Goal: Information Seeking & Learning: Learn about a topic

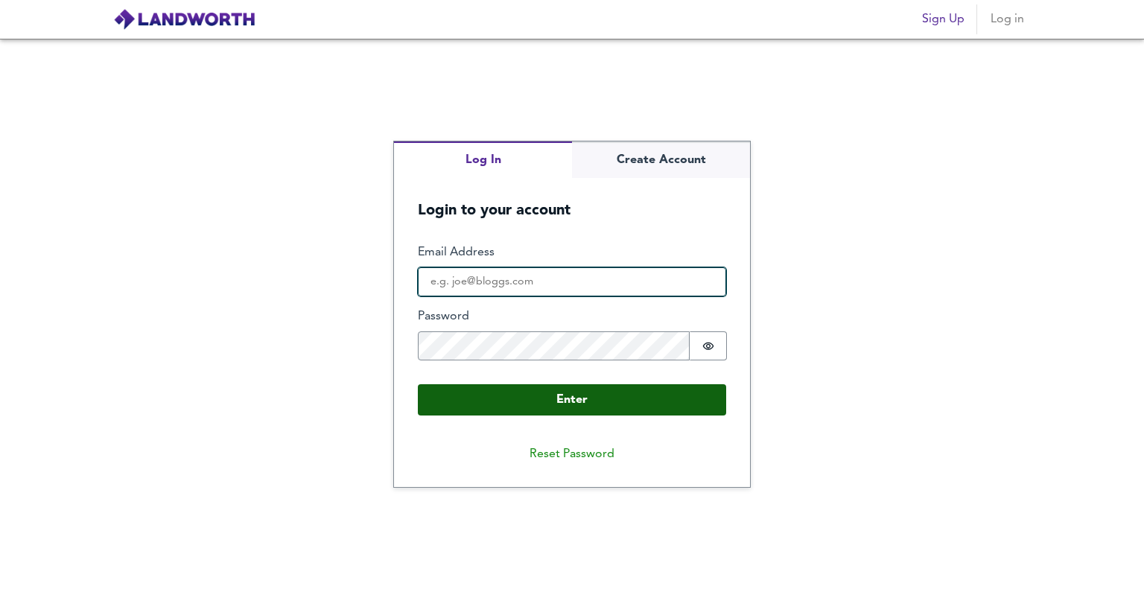
type input "[EMAIL_ADDRESS][DOMAIN_NAME]"
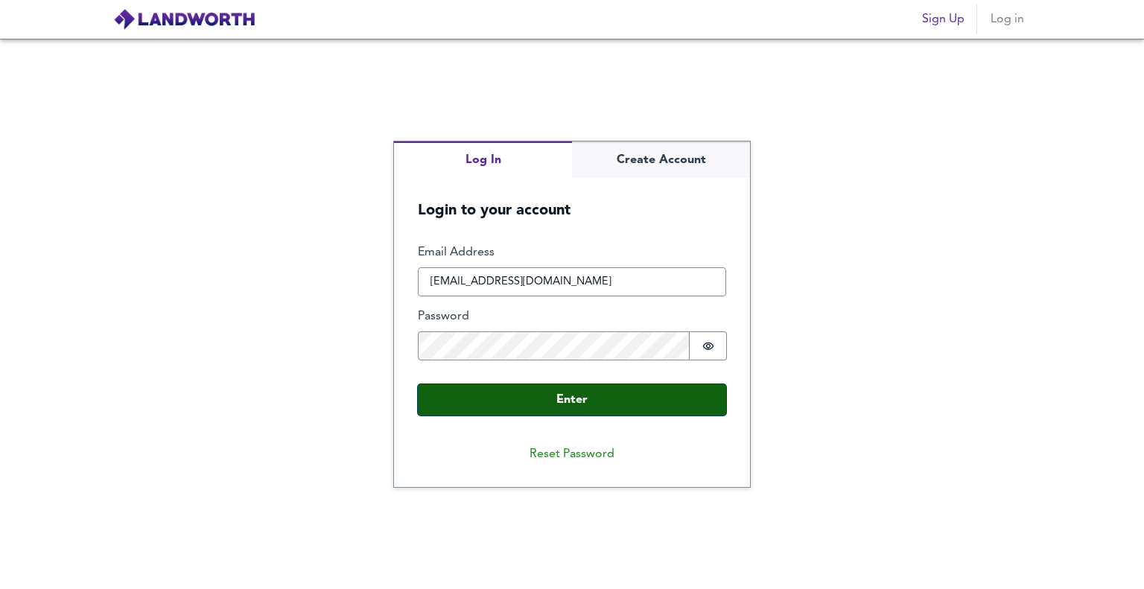
click at [600, 398] on button "Enter" at bounding box center [572, 399] width 308 height 31
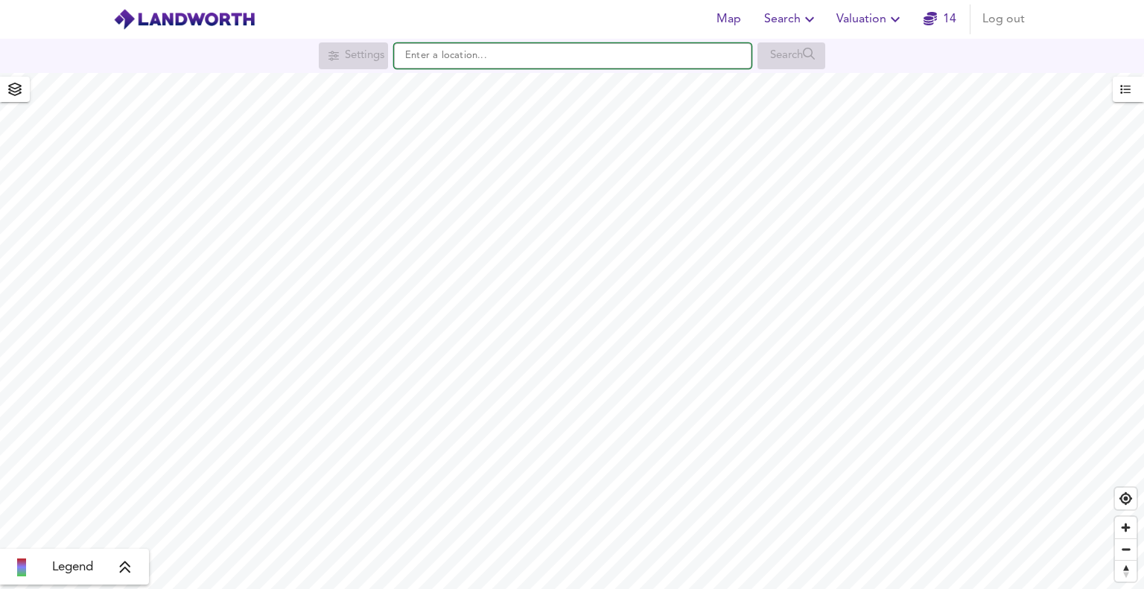
click at [511, 56] on input "text" at bounding box center [573, 55] width 358 height 25
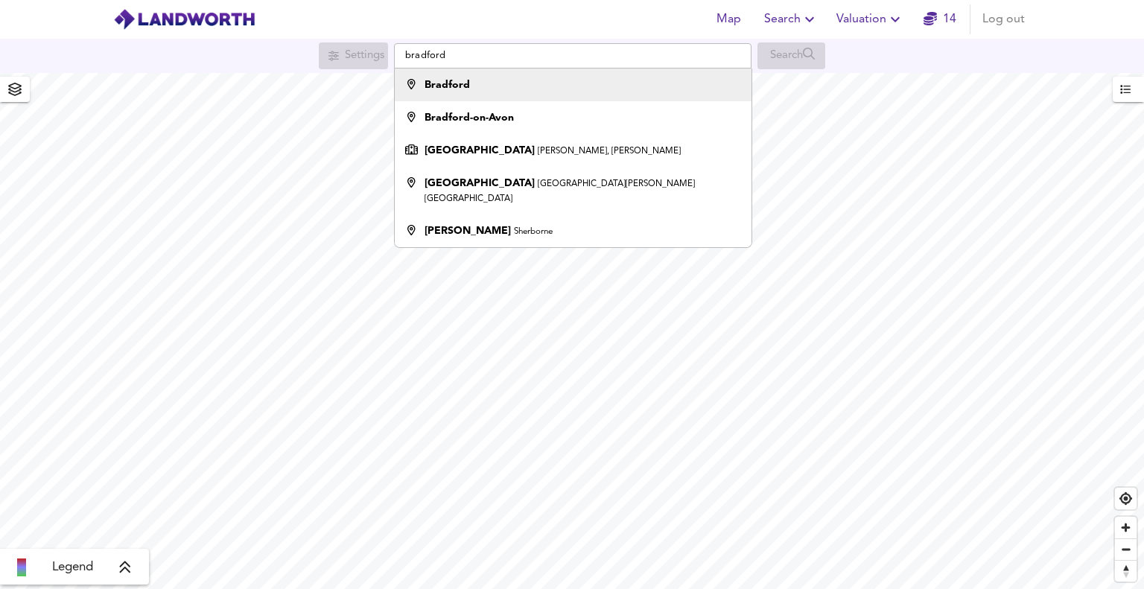
click at [511, 78] on div "Bradford" at bounding box center [570, 84] width 342 height 15
type input "Bradford"
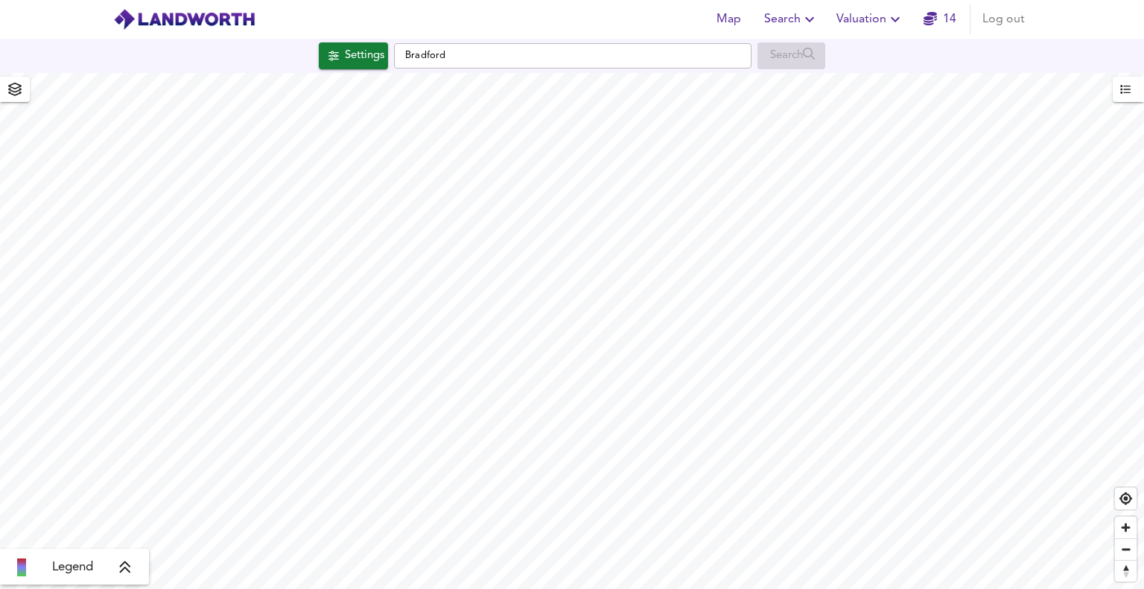
checkbox input "false"
checkbox input "true"
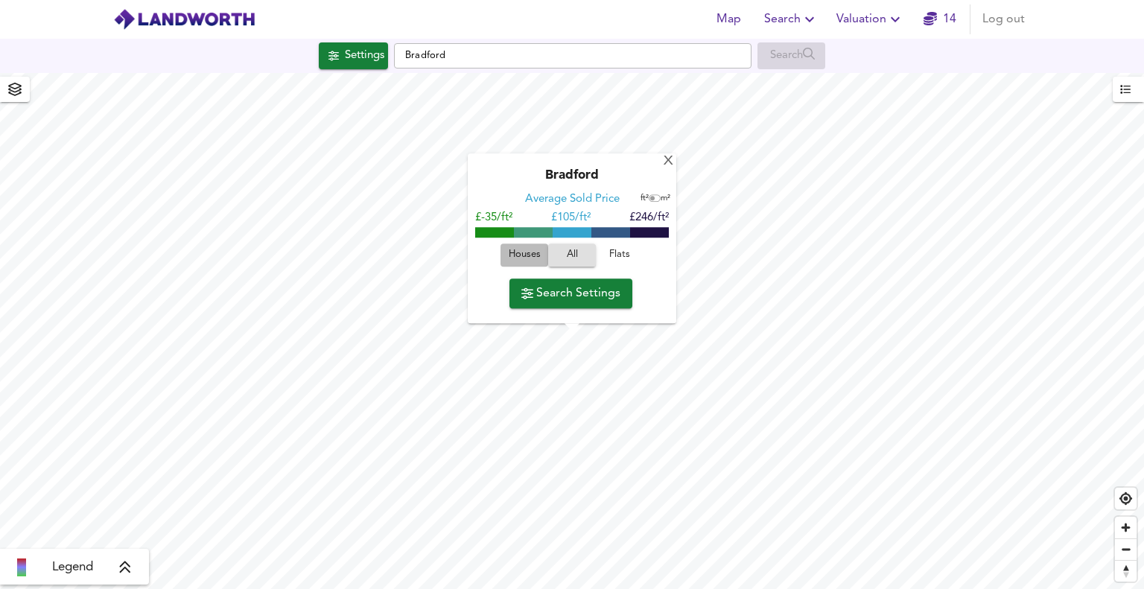
click at [518, 253] on span "Houses" at bounding box center [524, 255] width 40 height 17
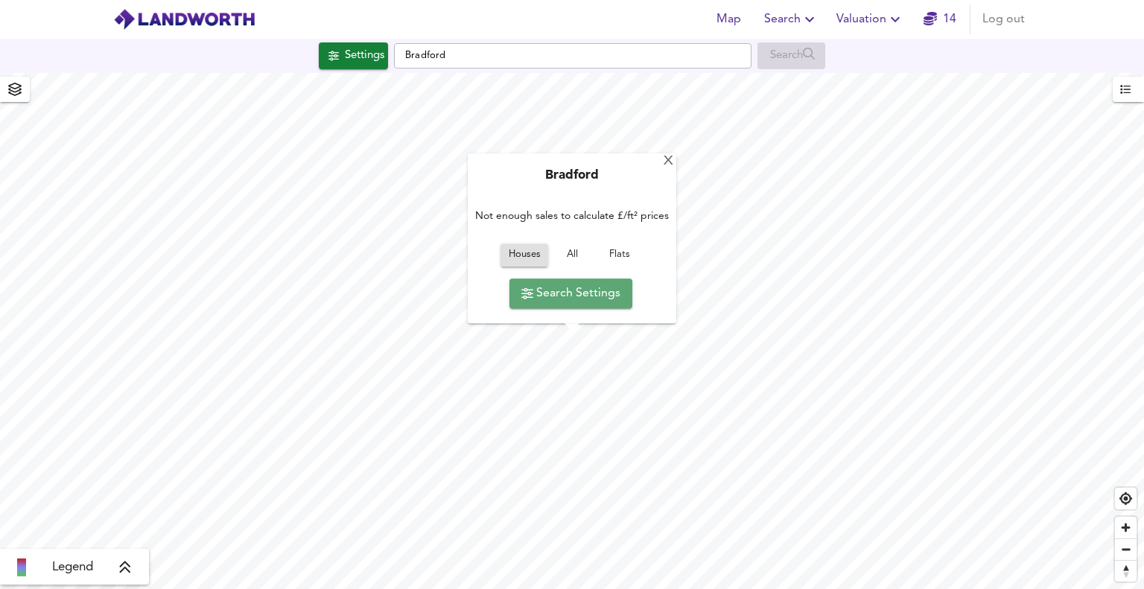
click at [545, 288] on span "Search Settings" at bounding box center [570, 293] width 99 height 21
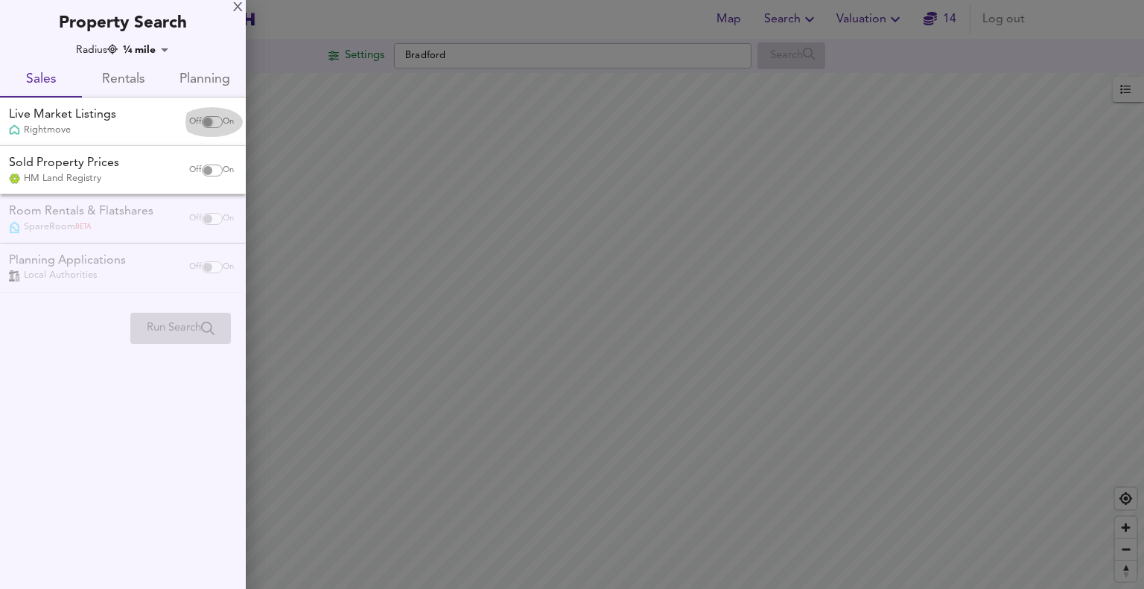
click at [202, 124] on input "checkbox" at bounding box center [208, 122] width 36 height 12
checkbox input "true"
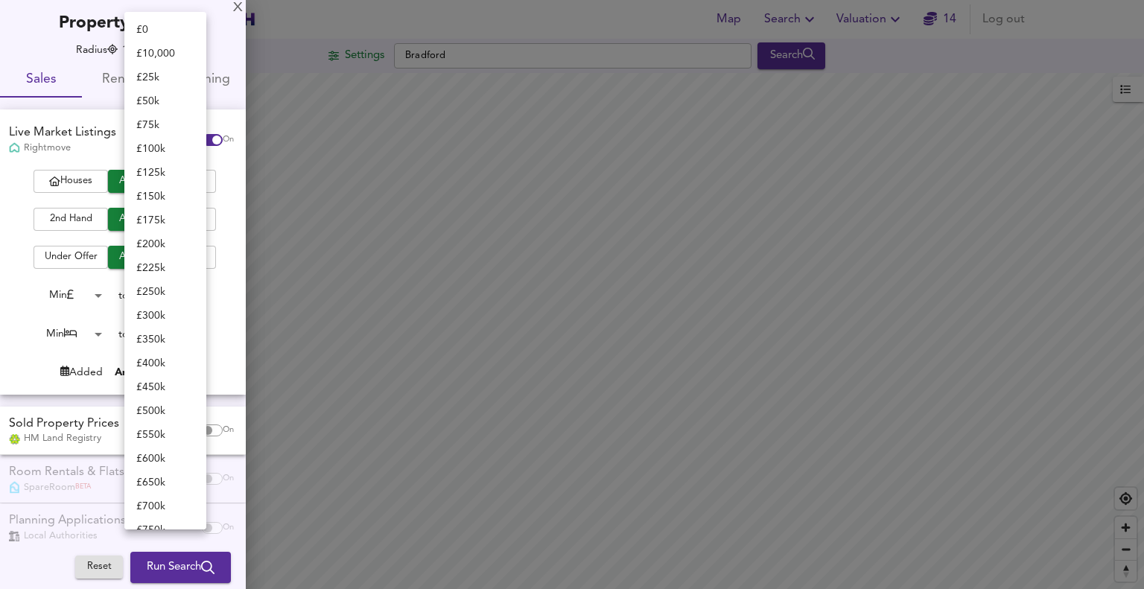
scroll to position [519, 0]
click at [152, 291] on body "Map Search Valuation 14 Log out Settings [GEOGRAPHIC_DATA] Search Legend UK Ave…" at bounding box center [572, 294] width 1144 height 589
click at [156, 145] on li "£ 100k" at bounding box center [165, 149] width 82 height 24
type input "100000"
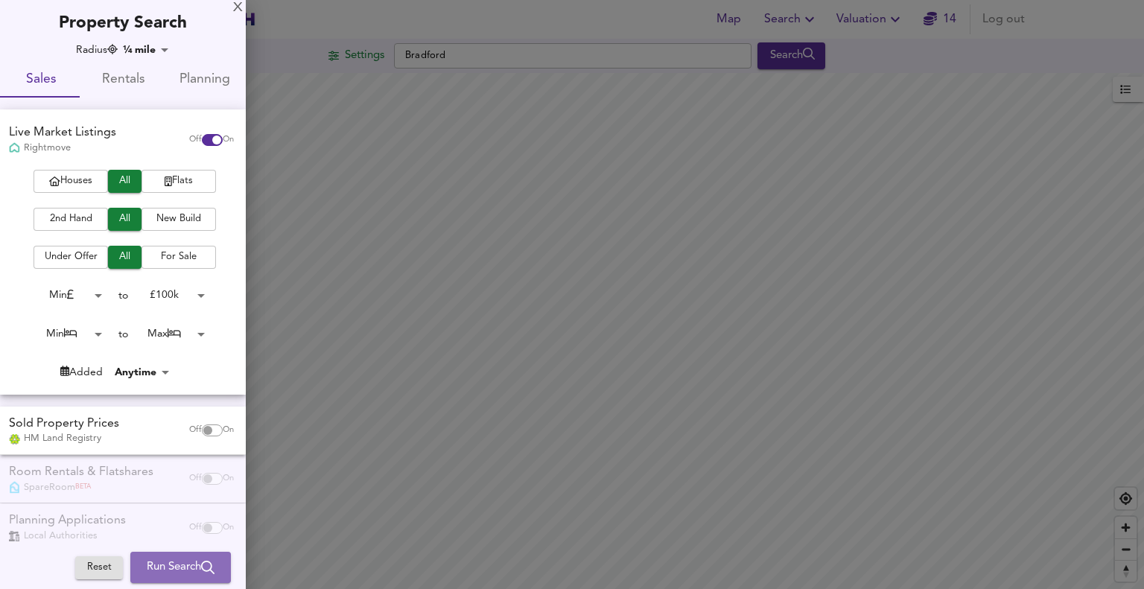
click at [182, 568] on span "Run Search" at bounding box center [181, 567] width 68 height 19
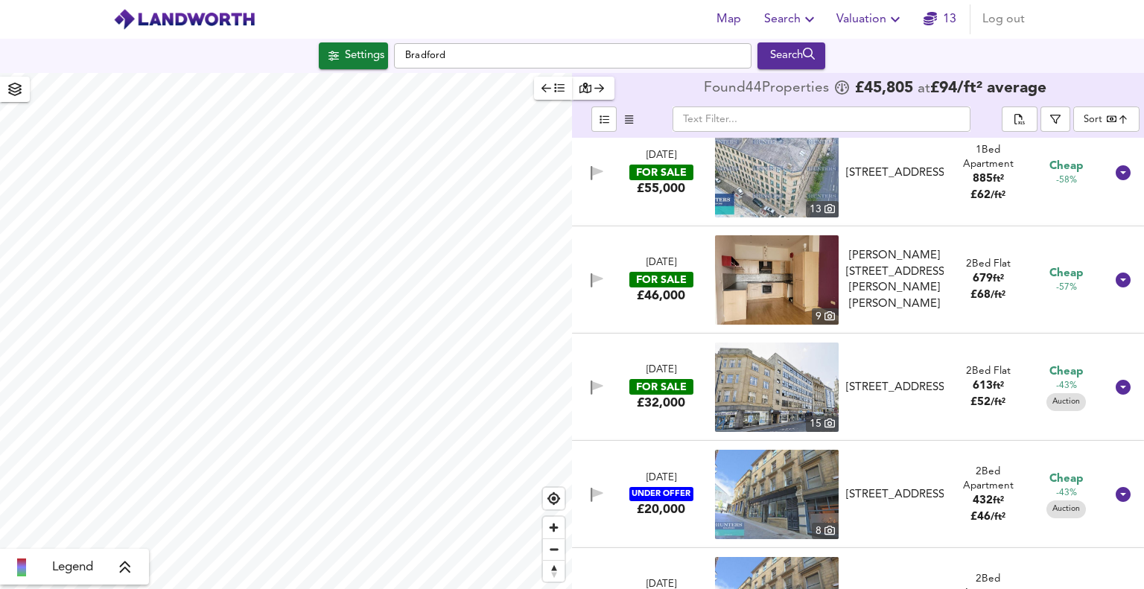
scroll to position [25, 0]
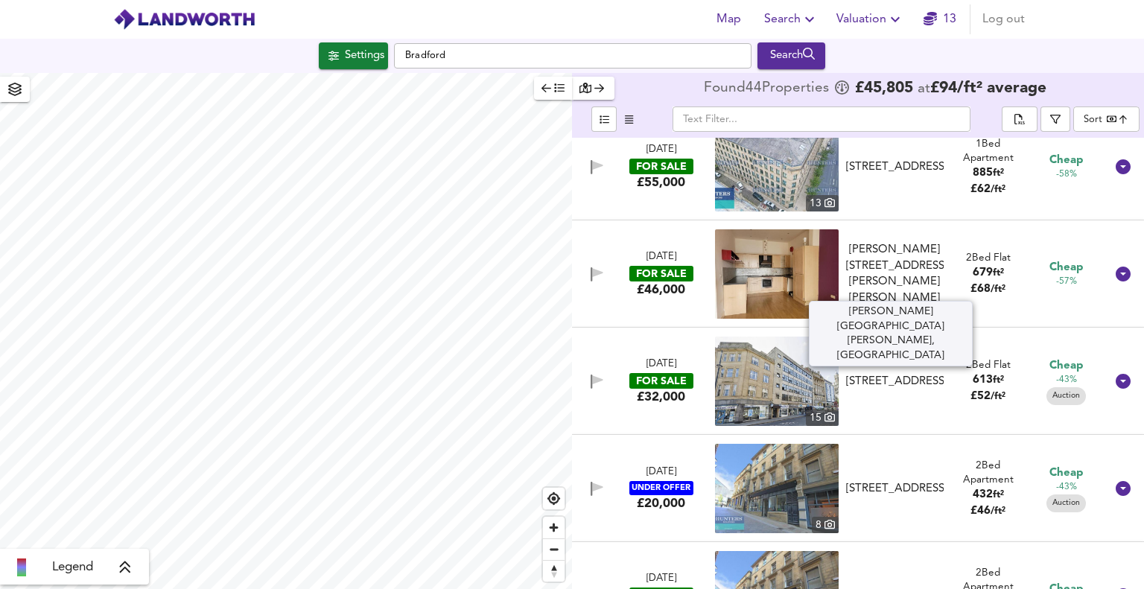
drag, startPoint x: 910, startPoint y: 256, endPoint x: 914, endPoint y: 263, distance: 7.7
click at [914, 263] on div "[PERSON_NAME][STREET_ADDRESS][PERSON_NAME][PERSON_NAME]" at bounding box center [895, 274] width 98 height 64
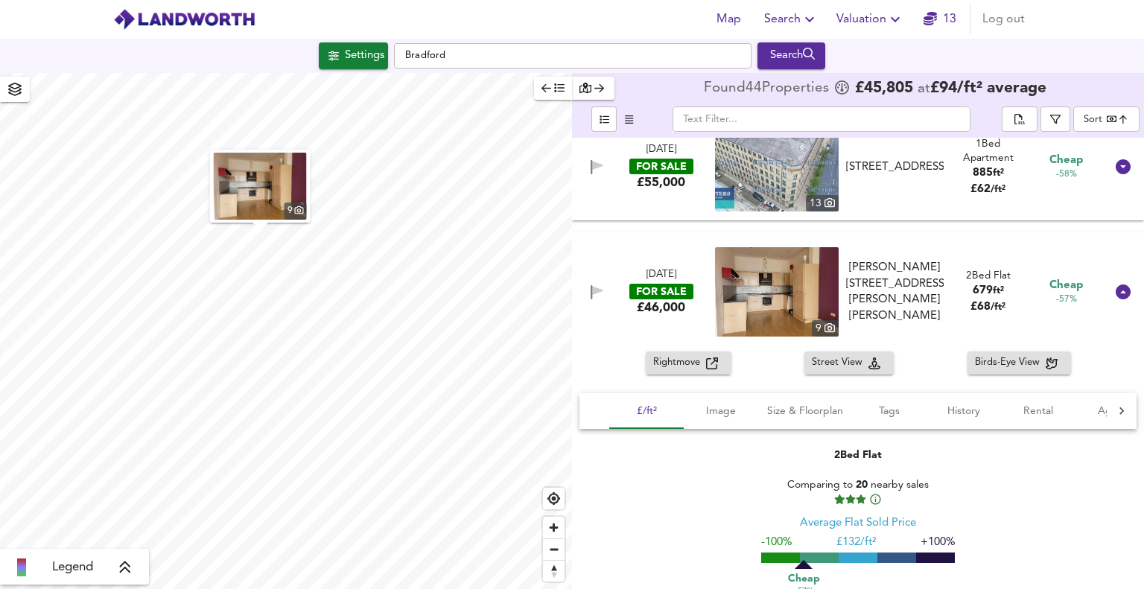
click at [914, 263] on div "[DATE] FOR SALE £46,000 [STREET_ADDRESS][GEOGRAPHIC_DATA][PERSON_NAME][PERSON_N…" at bounding box center [840, 291] width 530 height 89
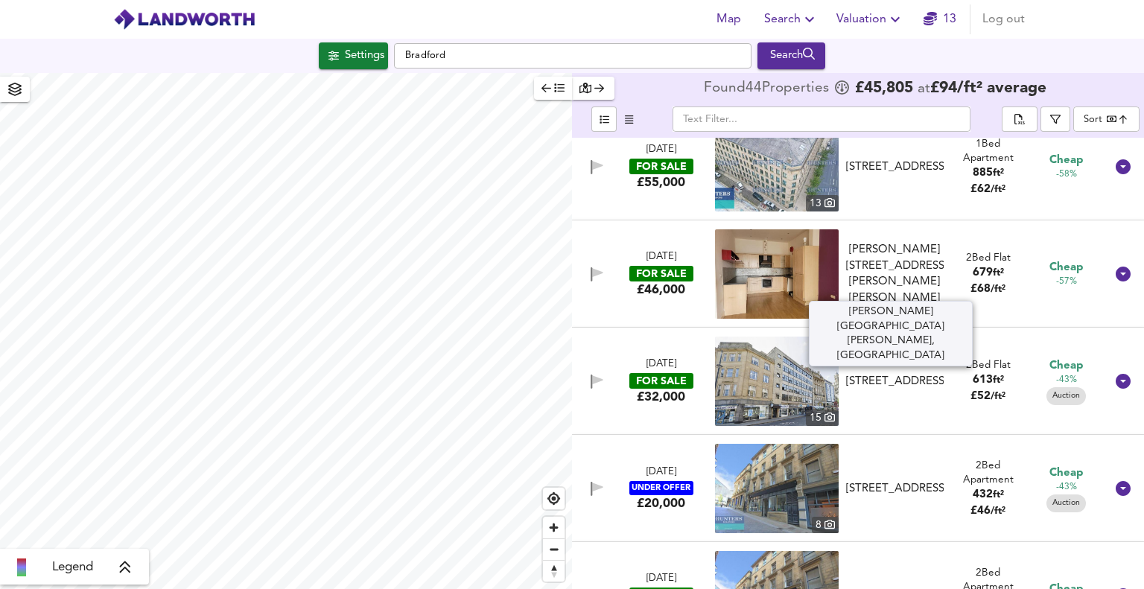
click at [914, 263] on div "[PERSON_NAME][STREET_ADDRESS][PERSON_NAME][PERSON_NAME]" at bounding box center [895, 274] width 98 height 64
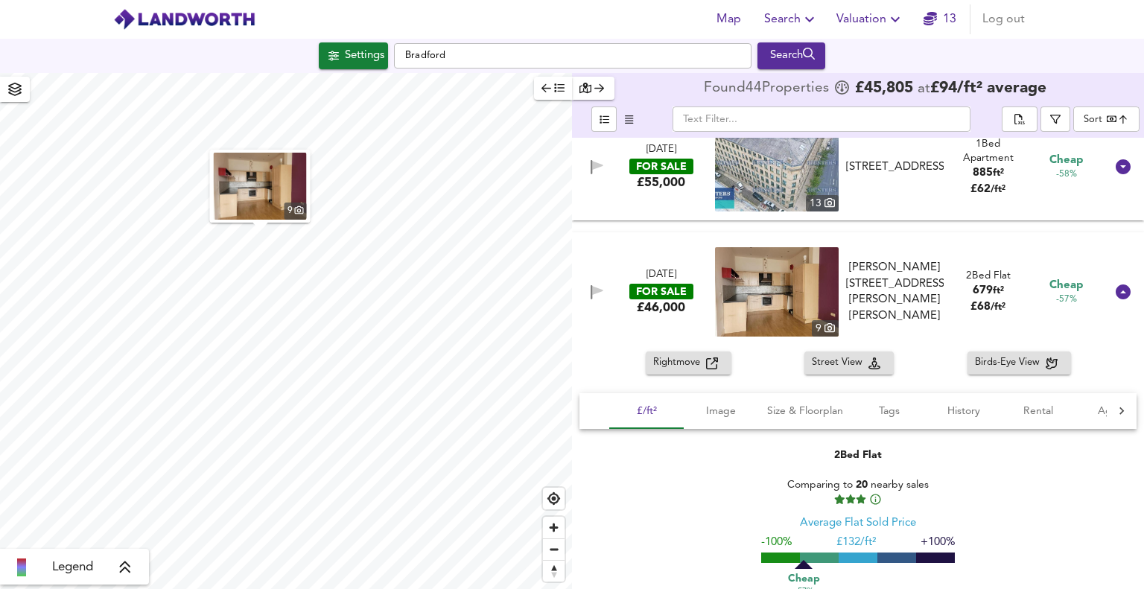
drag, startPoint x: 697, startPoint y: 368, endPoint x: 679, endPoint y: 362, distance: 18.8
click at [679, 362] on span "Rightmove" at bounding box center [679, 363] width 53 height 17
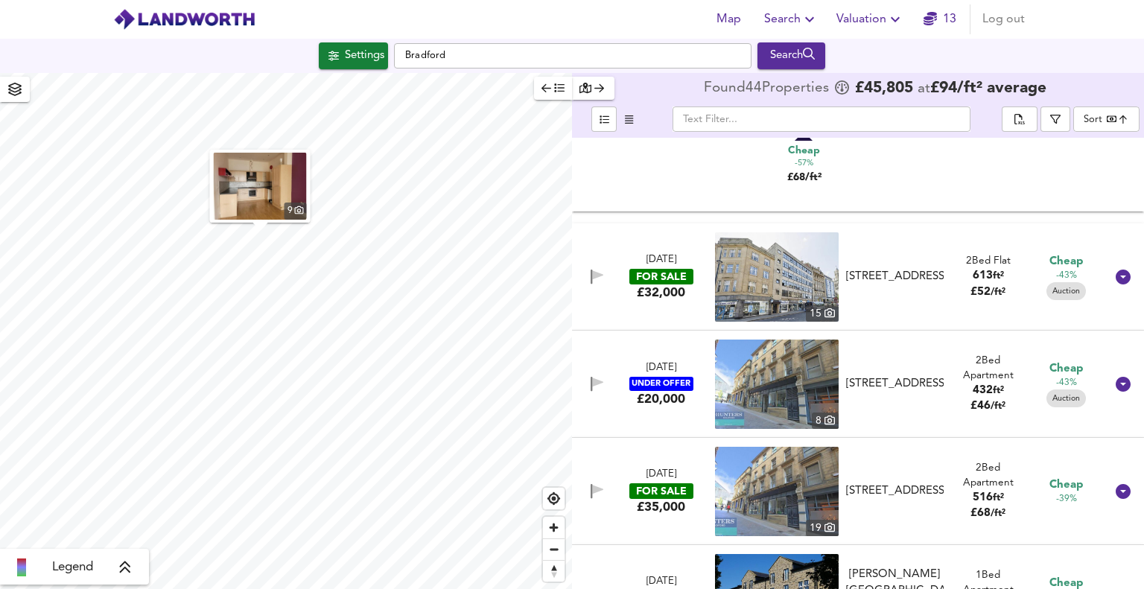
scroll to position [460, 0]
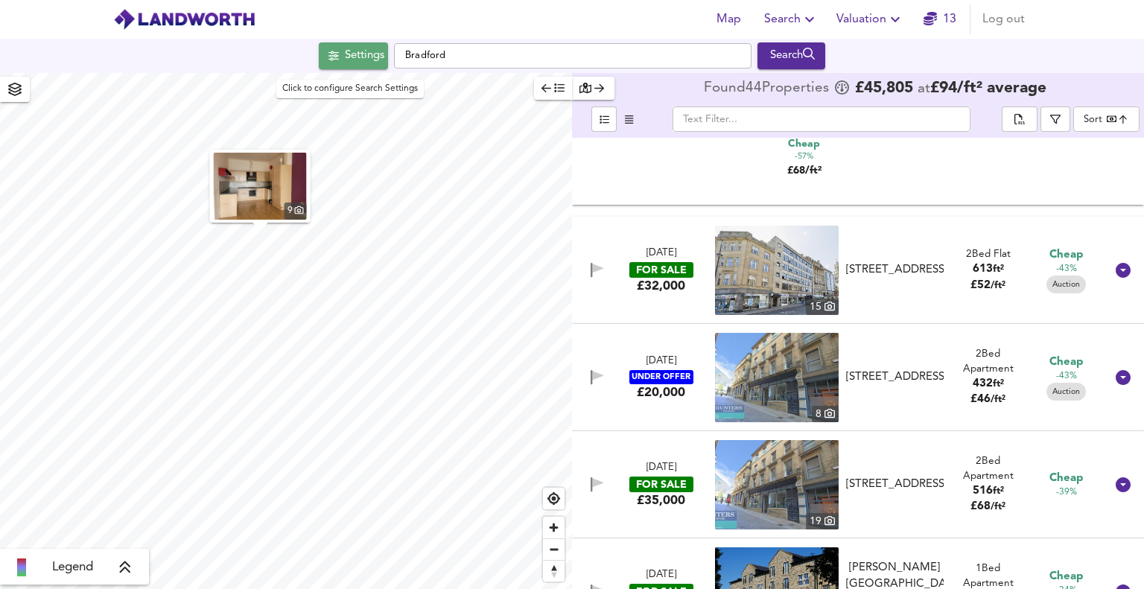
click at [352, 52] on div "Settings" at bounding box center [364, 55] width 39 height 19
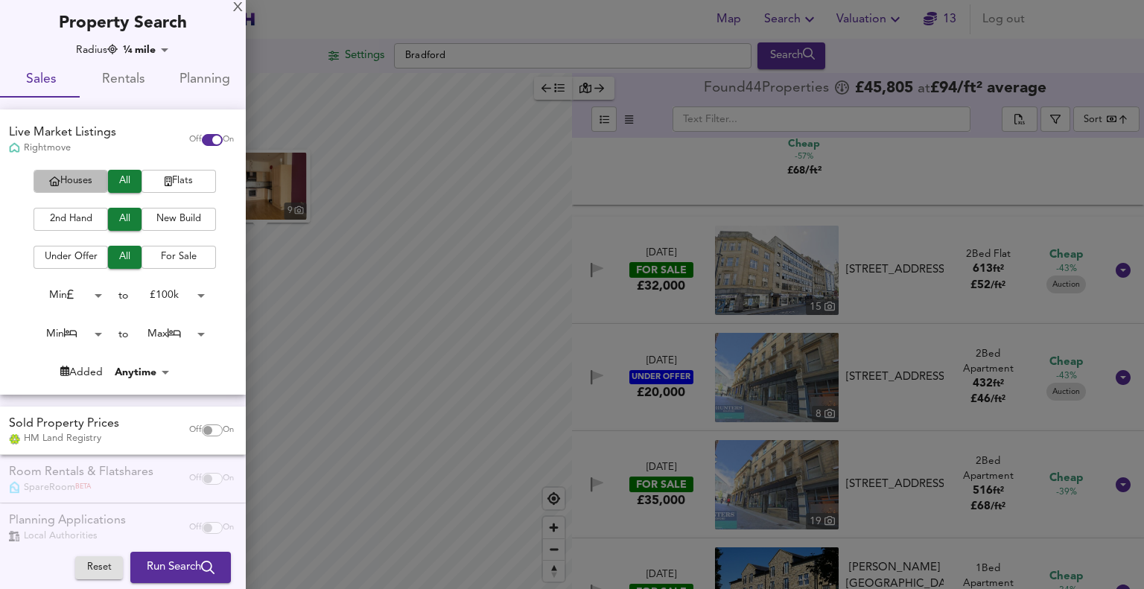
click at [68, 174] on span "Houses" at bounding box center [71, 181] width 60 height 17
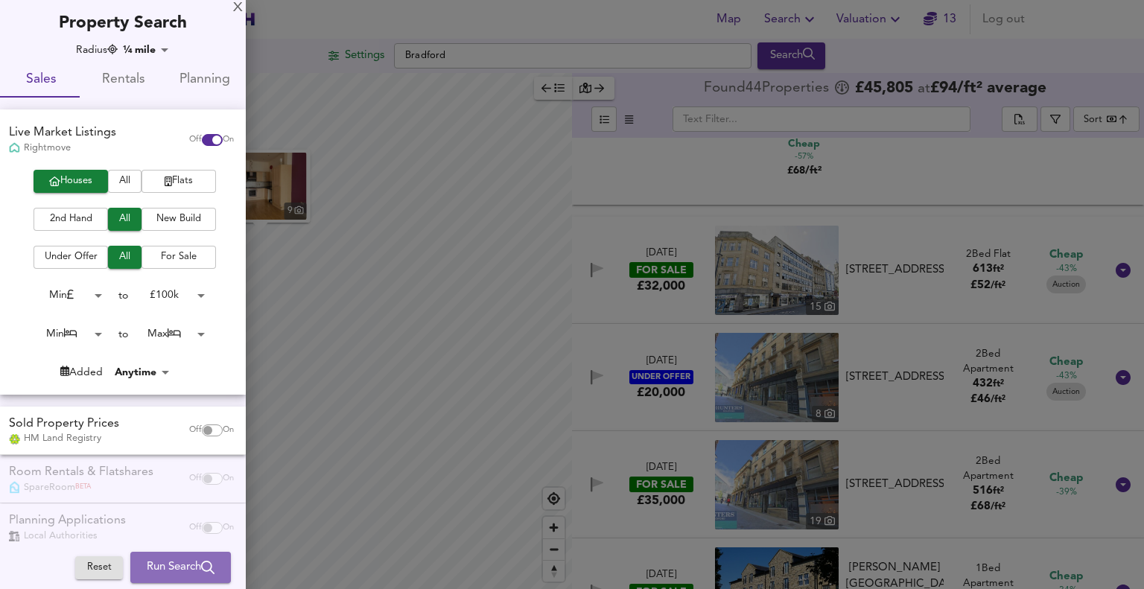
click at [150, 562] on span "Run Search" at bounding box center [181, 567] width 68 height 19
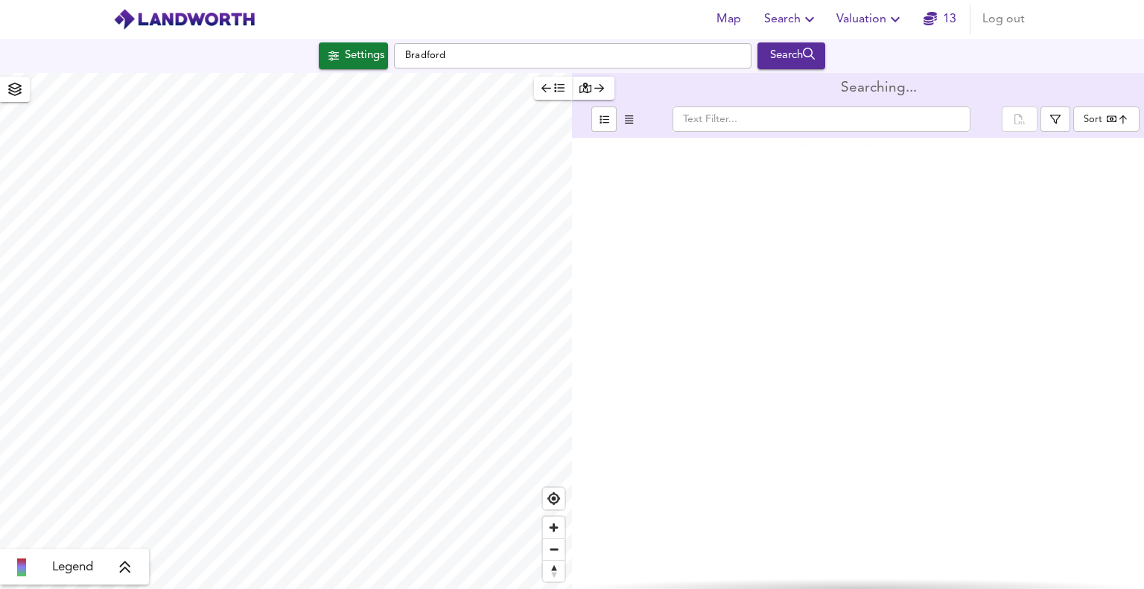
type input "bestdeal"
click at [345, 64] on div "Settings" at bounding box center [364, 55] width 39 height 19
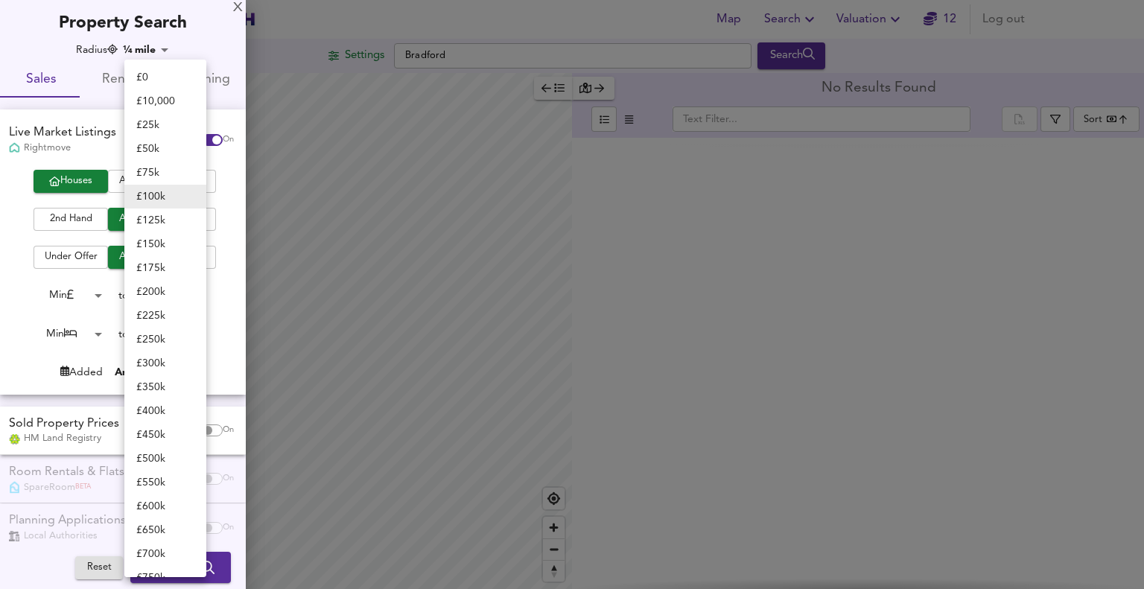
click at [182, 288] on body "Map Search Valuation 12 Log out Settings Bradford Search Legend No Results Foun…" at bounding box center [572, 294] width 1144 height 589
click at [169, 250] on li "£ 150k" at bounding box center [165, 244] width 82 height 24
type input "150000"
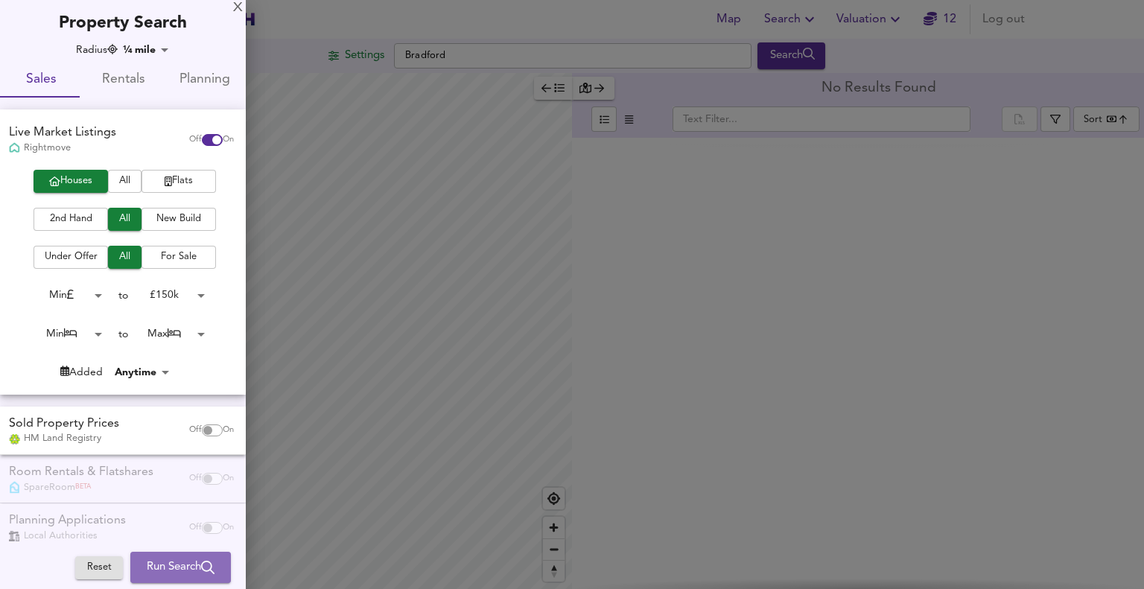
click at [156, 566] on span "Run Search" at bounding box center [181, 567] width 68 height 19
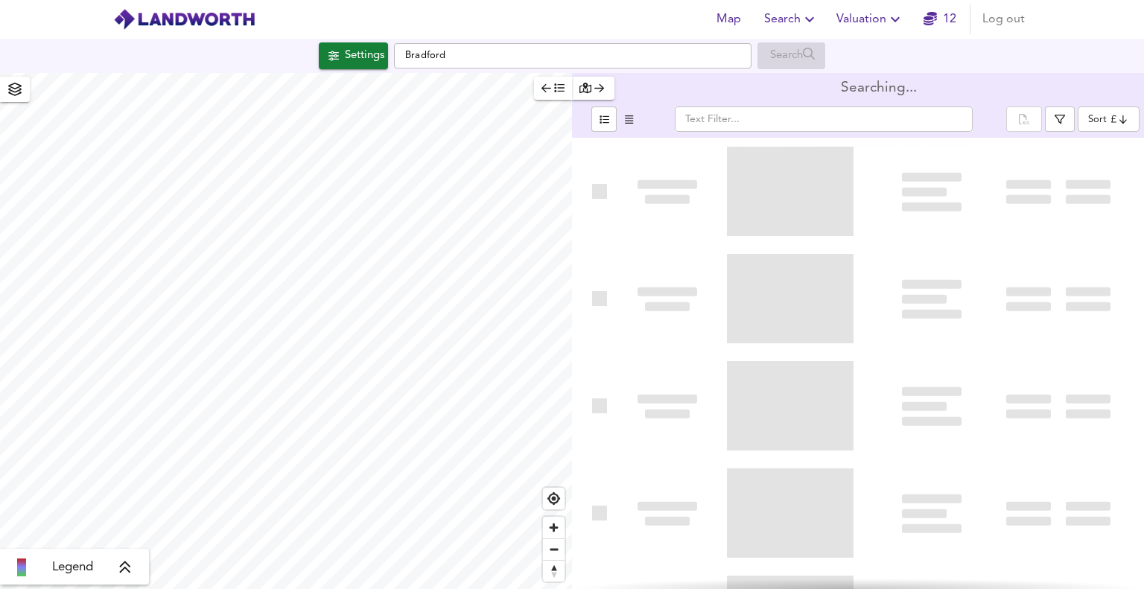
type input "bestdeal"
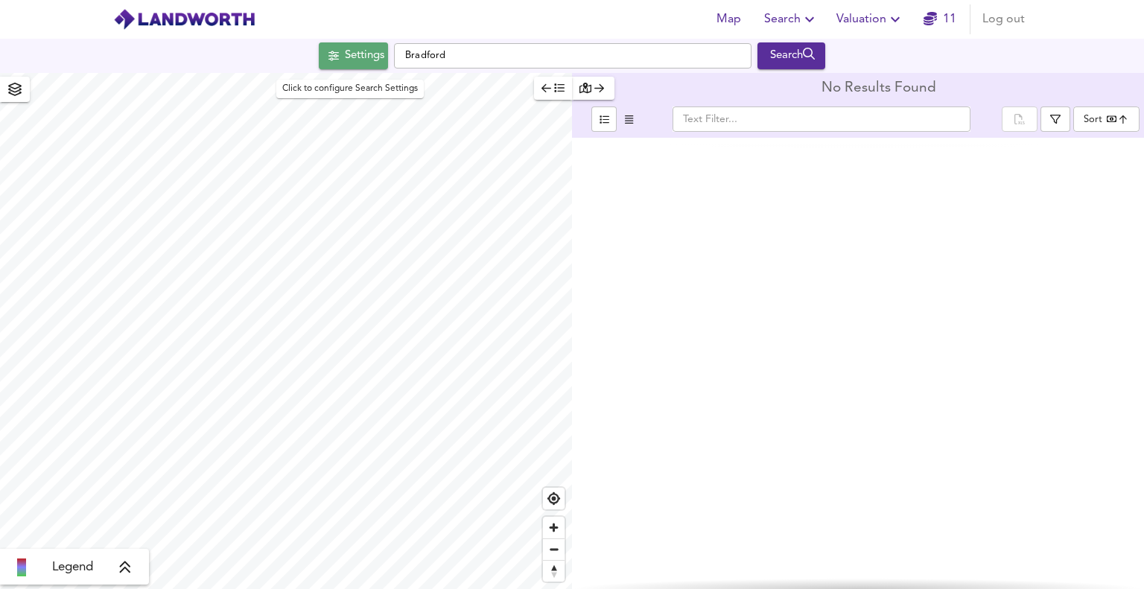
click at [365, 52] on div "Settings" at bounding box center [364, 55] width 39 height 19
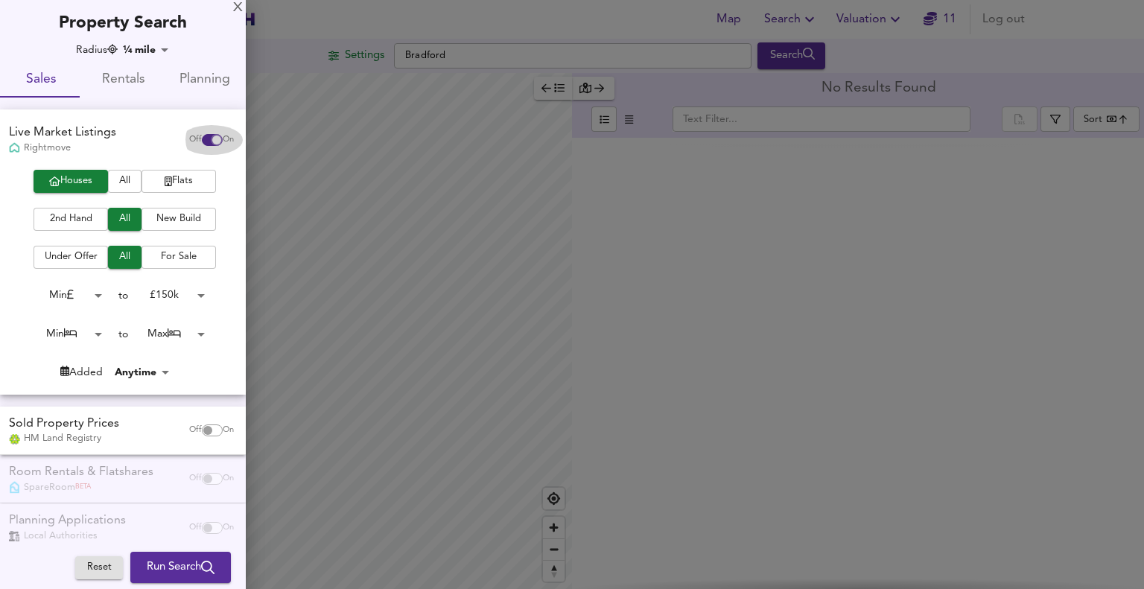
click at [199, 140] on input "checkbox" at bounding box center [217, 140] width 36 height 12
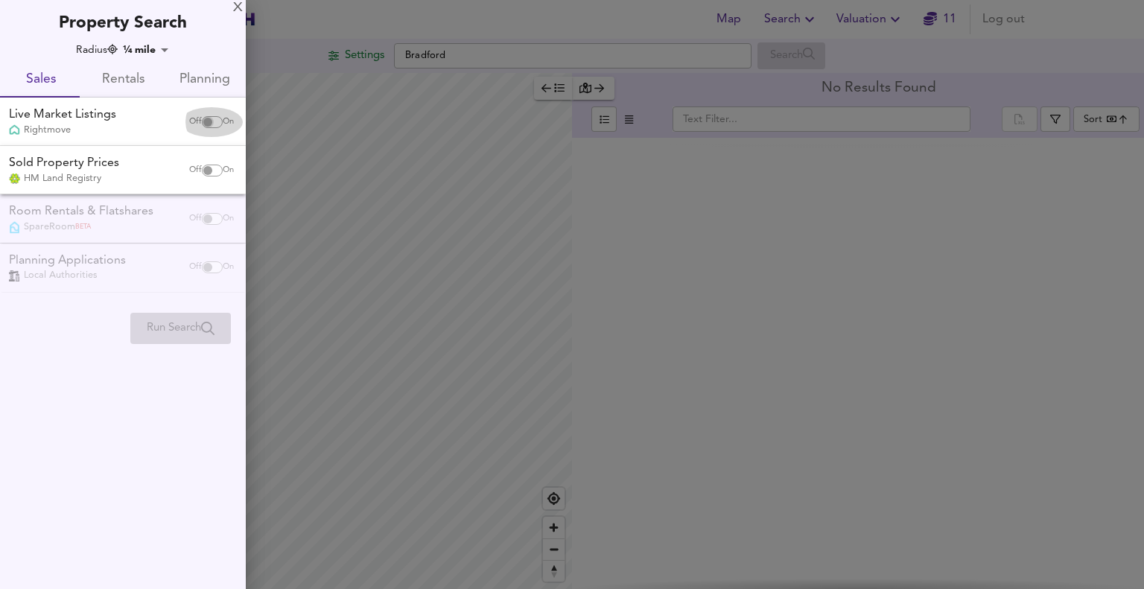
click at [204, 118] on input "checkbox" at bounding box center [208, 122] width 36 height 12
checkbox input "true"
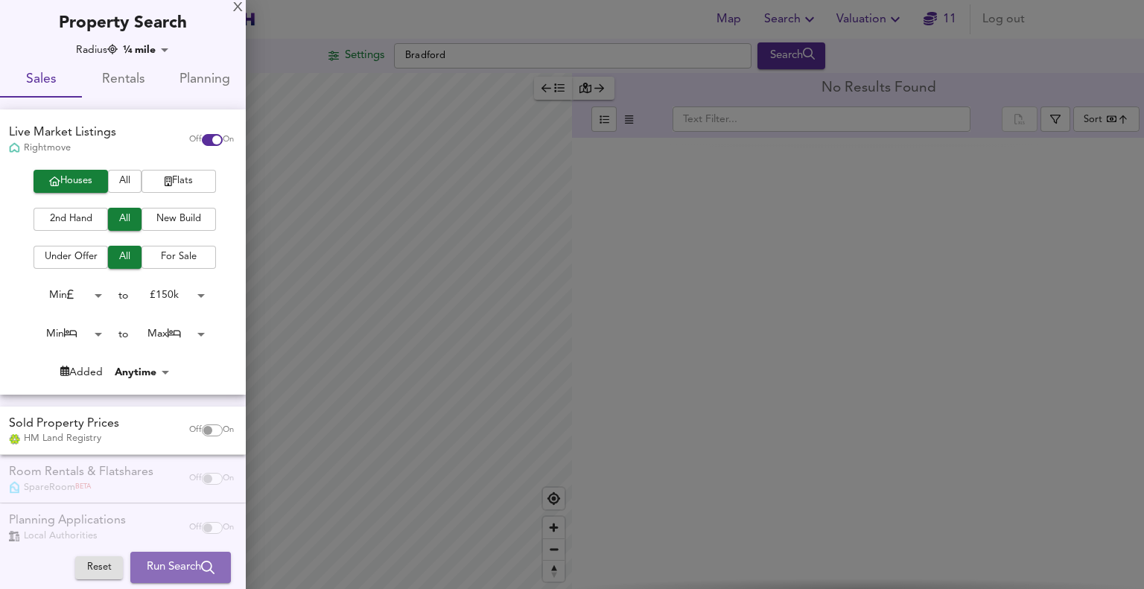
click at [179, 578] on button "Run Search" at bounding box center [180, 567] width 101 height 31
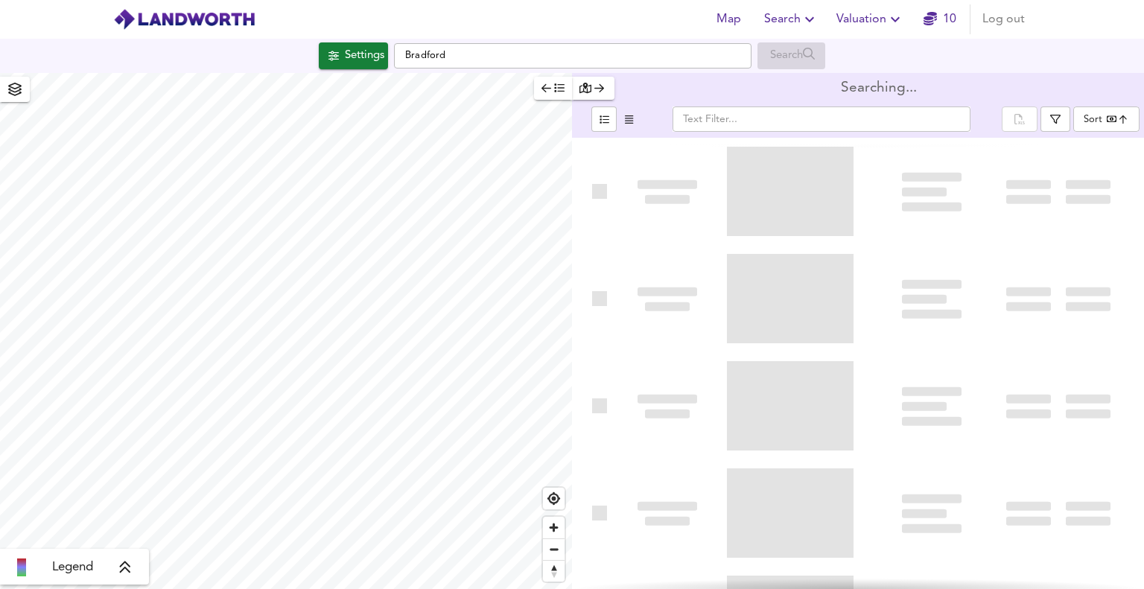
type input "bestdeal"
